Goal: Task Accomplishment & Management: Use online tool/utility

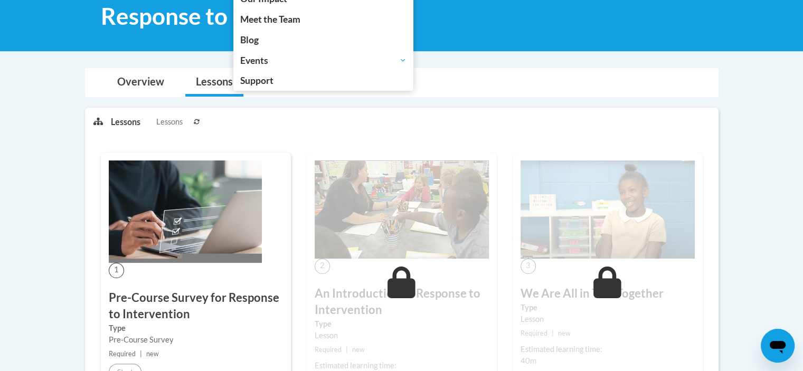
scroll to position [229, 0]
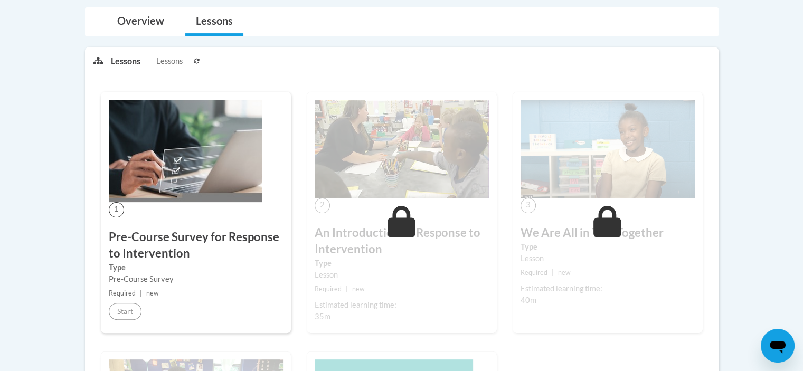
click at [183, 141] on img at bounding box center [185, 151] width 153 height 102
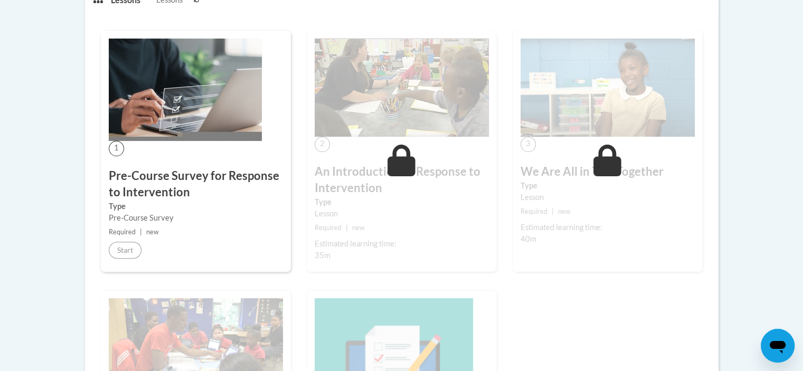
scroll to position [0, 0]
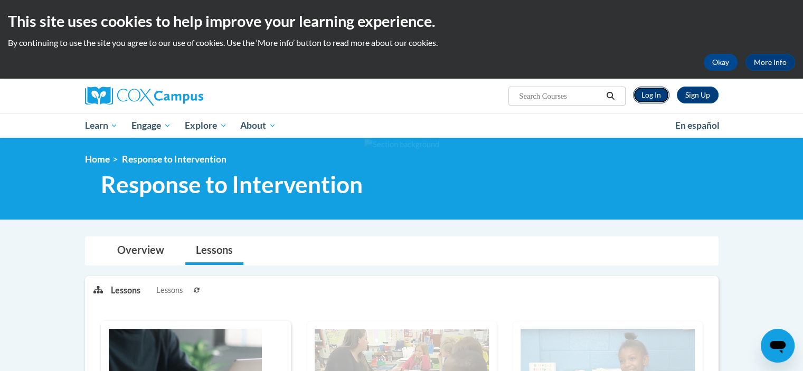
click at [642, 99] on link "Log In" at bounding box center [651, 95] width 36 height 17
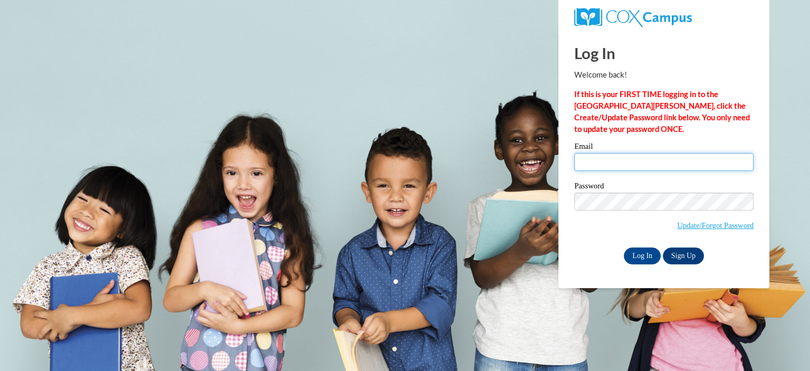
click at [593, 156] on input "Email" at bounding box center [664, 162] width 179 height 18
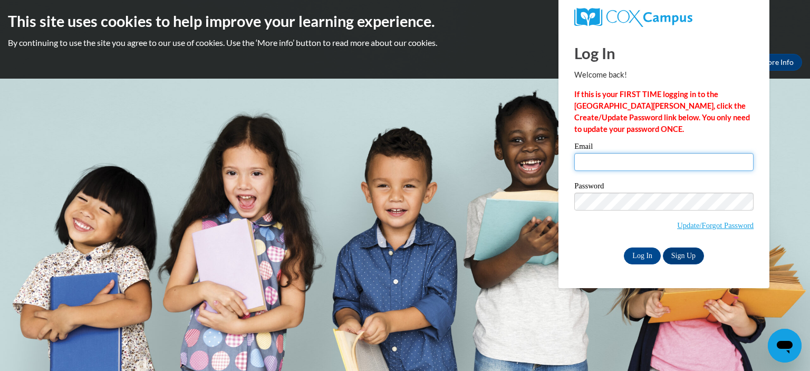
click at [640, 157] on input "Email" at bounding box center [664, 162] width 179 height 18
type input "anchadwick@valdosta.edu"
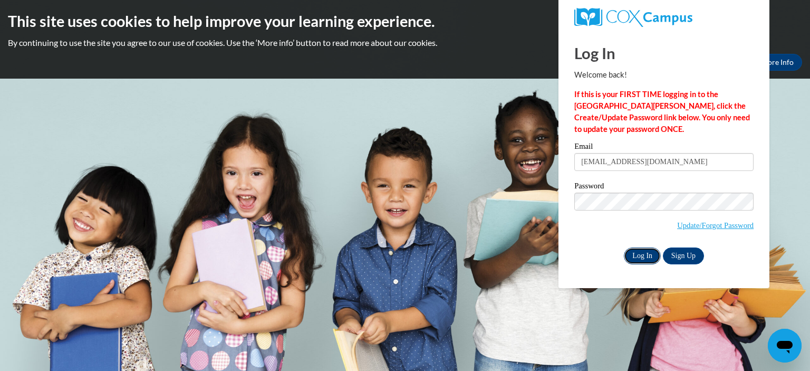
click at [637, 253] on input "Log In" at bounding box center [642, 255] width 37 height 17
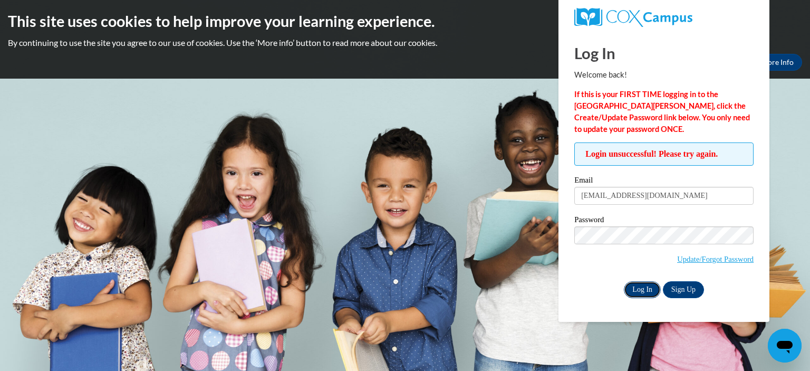
click at [646, 284] on input "Log In" at bounding box center [642, 289] width 37 height 17
click at [647, 289] on input "Log In" at bounding box center [642, 289] width 37 height 17
click at [641, 288] on input "Log In" at bounding box center [642, 289] width 37 height 17
click at [645, 288] on input "Log In" at bounding box center [642, 289] width 37 height 17
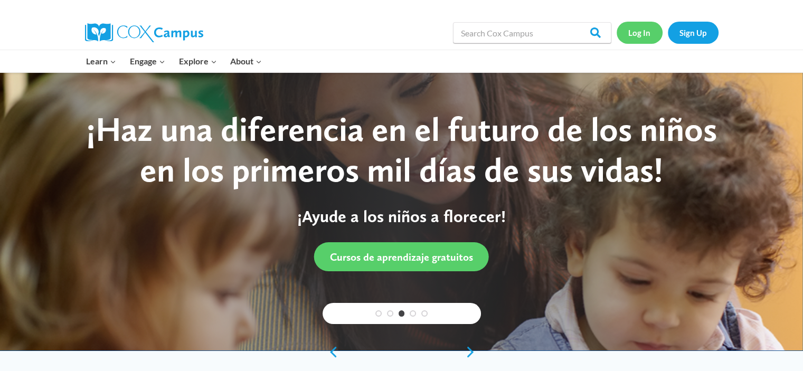
click at [638, 35] on link "Log In" at bounding box center [639, 33] width 46 height 22
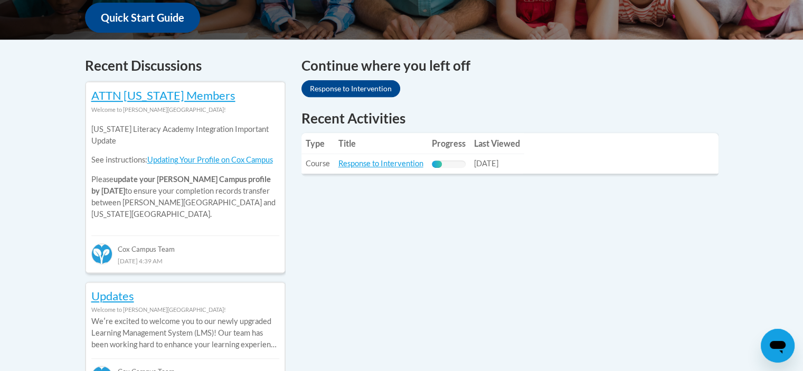
scroll to position [411, 0]
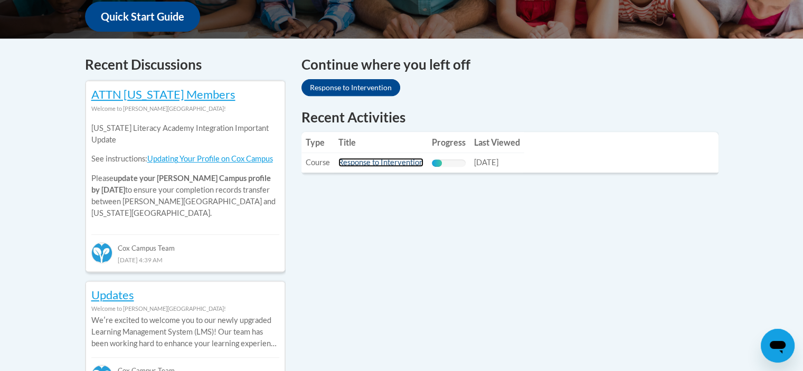
click at [403, 163] on link "Response to Intervention" at bounding box center [380, 162] width 85 height 9
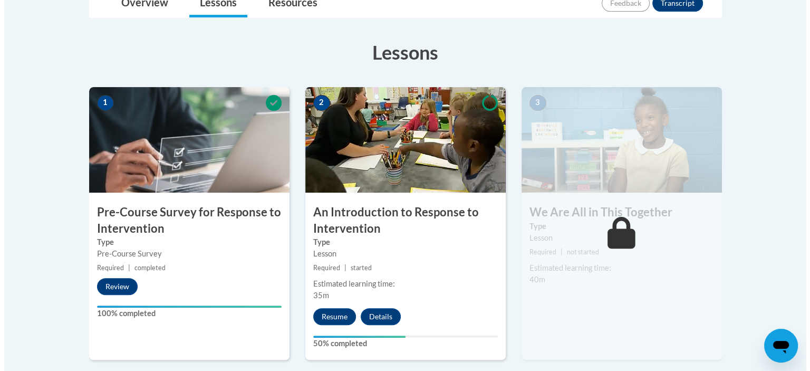
scroll to position [267, 0]
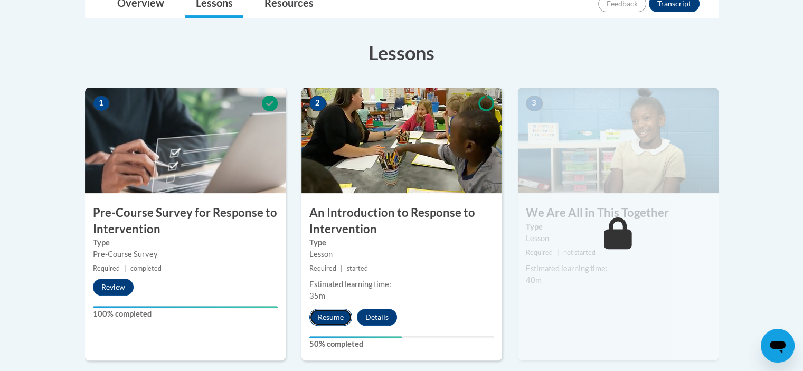
click at [327, 322] on button "Resume" at bounding box center [330, 317] width 43 height 17
